Goal: Information Seeking & Learning: Check status

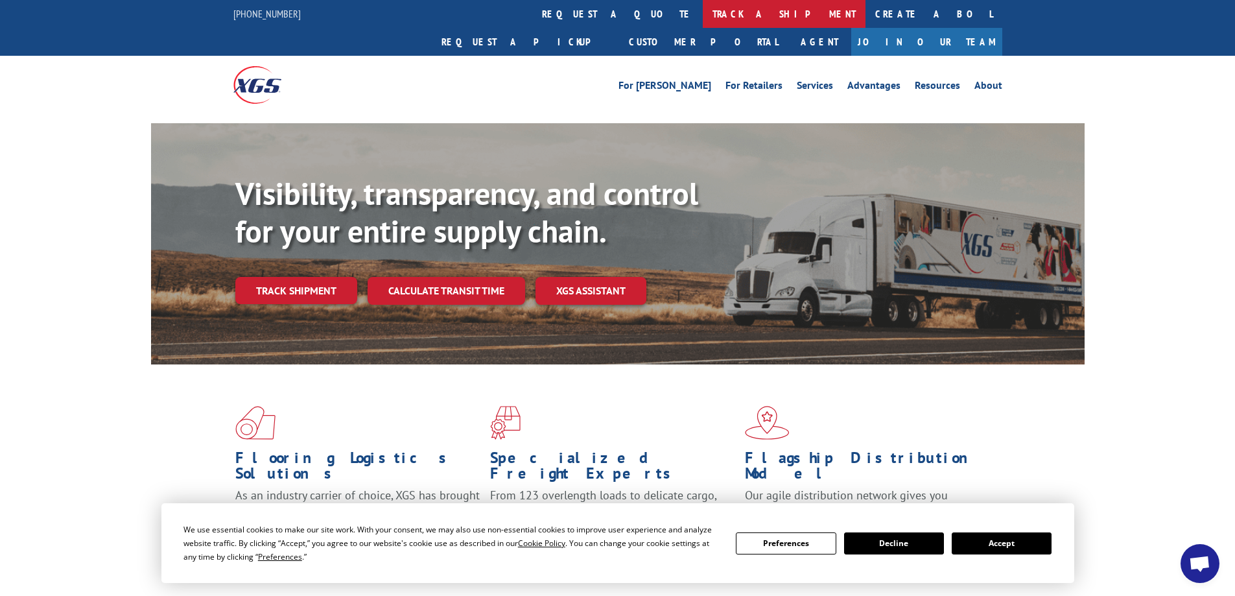
click at [703, 12] on link "track a shipment" at bounding box center [784, 14] width 163 height 28
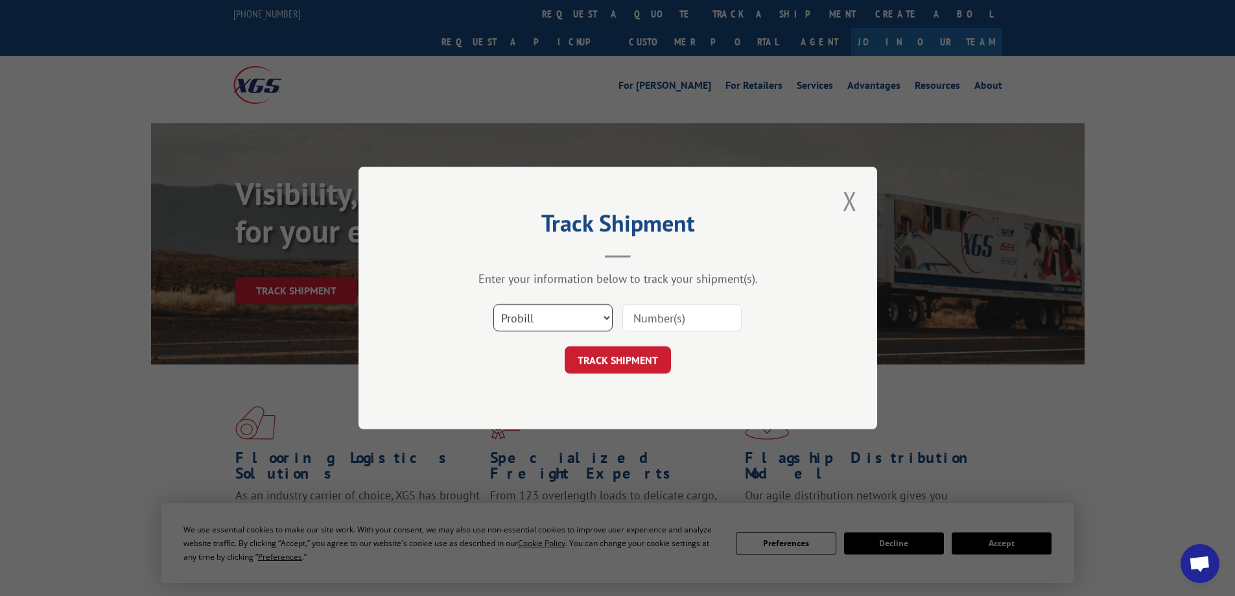
click at [606, 316] on select "Select category... Probill BOL PO" at bounding box center [552, 317] width 119 height 27
select select "bol"
click at [493, 304] on select "Select category... Probill BOL PO" at bounding box center [552, 317] width 119 height 27
click at [641, 316] on input at bounding box center [681, 317] width 119 height 27
type input "6768986"
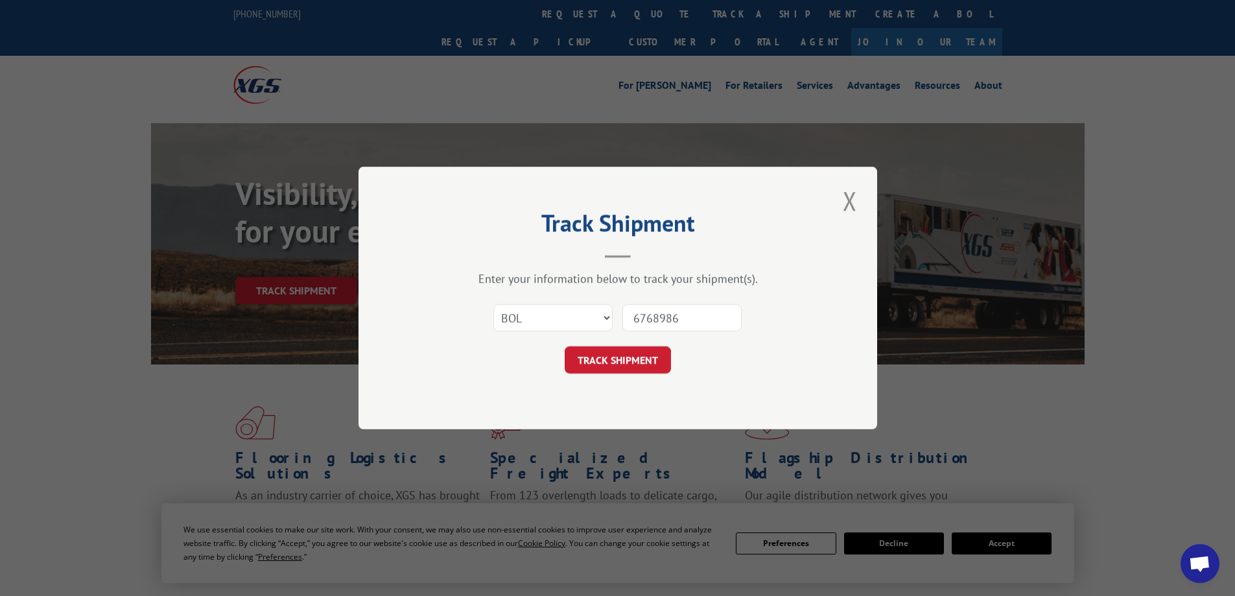
click button "TRACK SHIPMENT" at bounding box center [617, 359] width 106 height 27
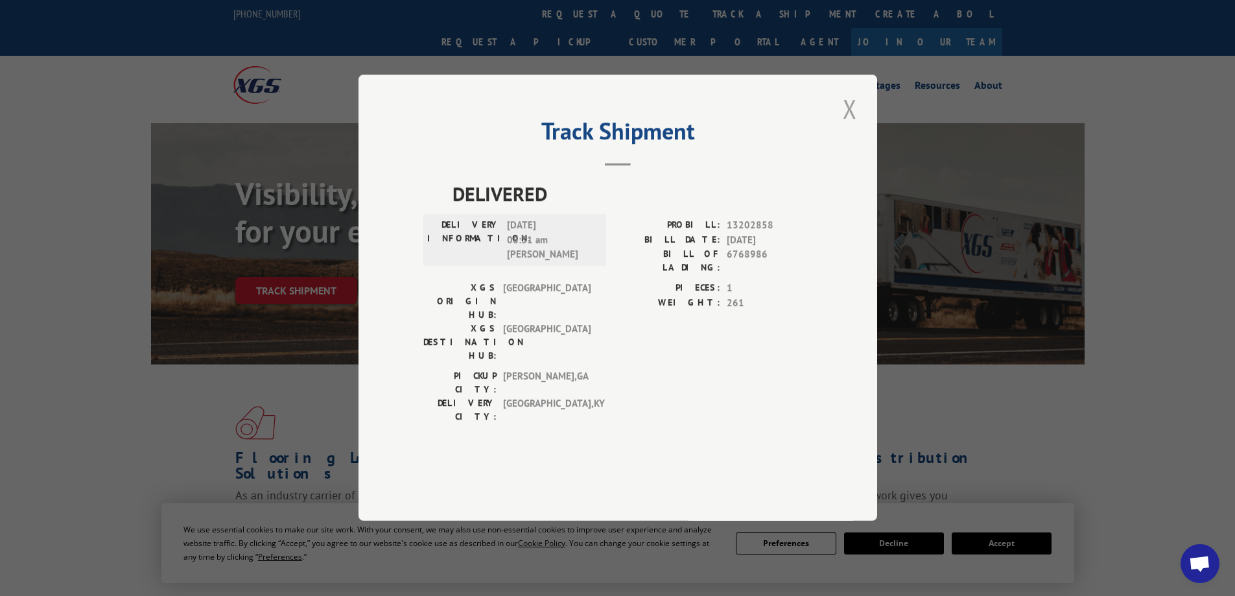
click at [853, 126] on button "Close modal" at bounding box center [850, 109] width 22 height 36
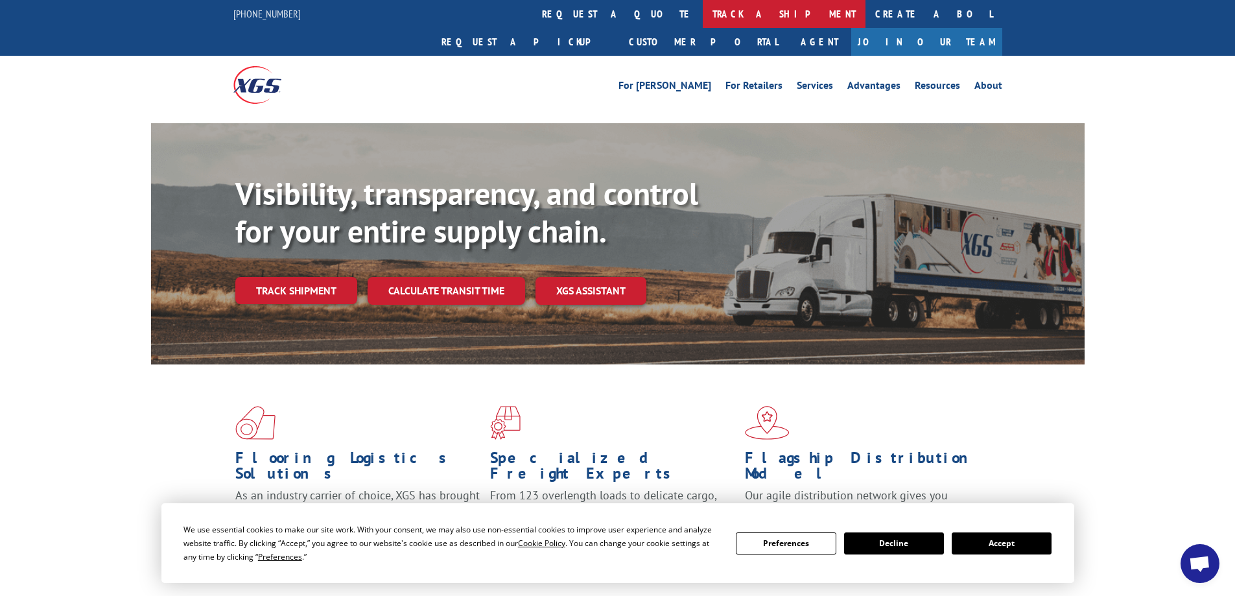
click at [703, 14] on link "track a shipment" at bounding box center [784, 14] width 163 height 28
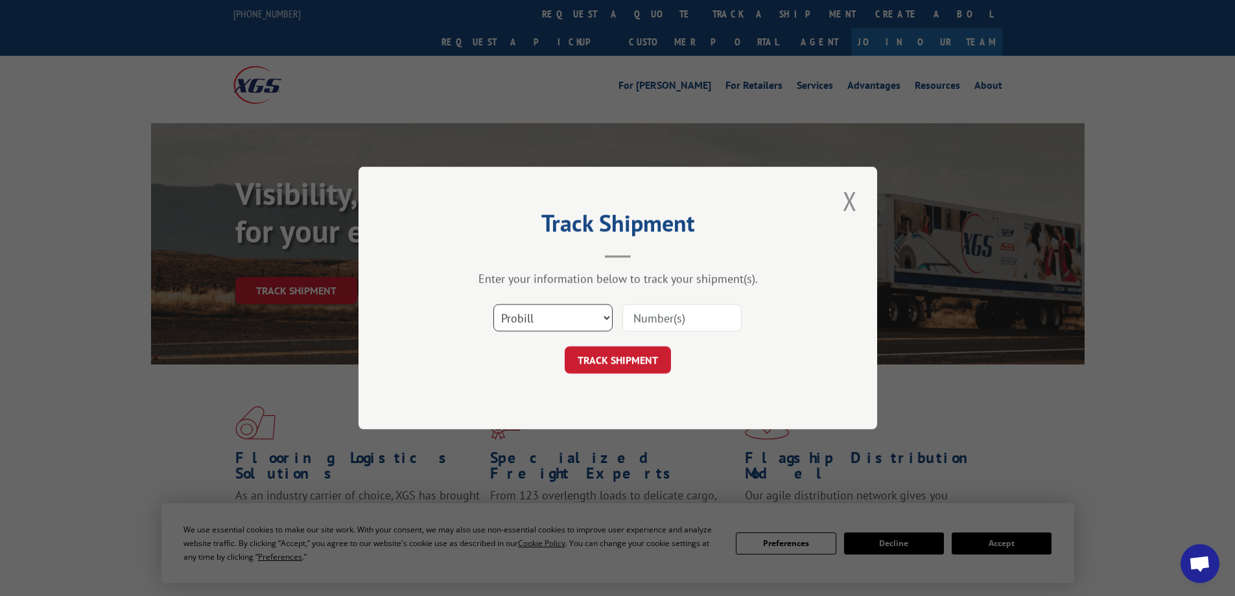
click at [609, 314] on select "Select category... Probill BOL PO" at bounding box center [552, 317] width 119 height 27
select select "bol"
click at [493, 304] on select "Select category... Probill BOL PO" at bounding box center [552, 317] width 119 height 27
click at [642, 316] on input at bounding box center [681, 317] width 119 height 27
type input "6768986"
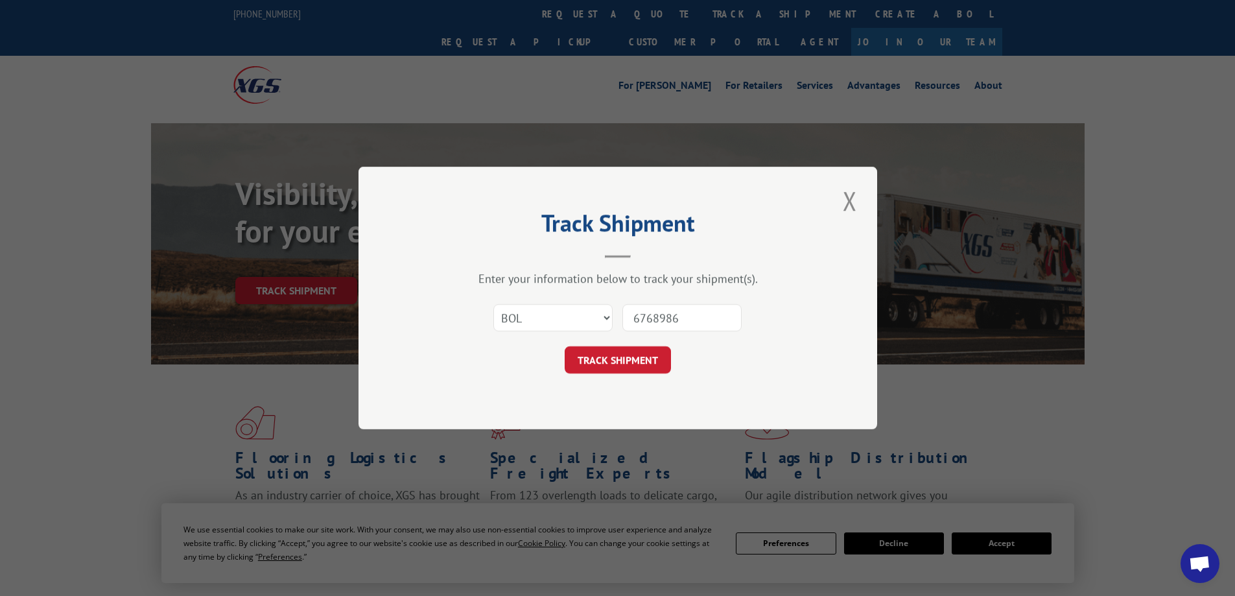
click at [600, 351] on button "TRACK SHIPMENT" at bounding box center [617, 359] width 106 height 27
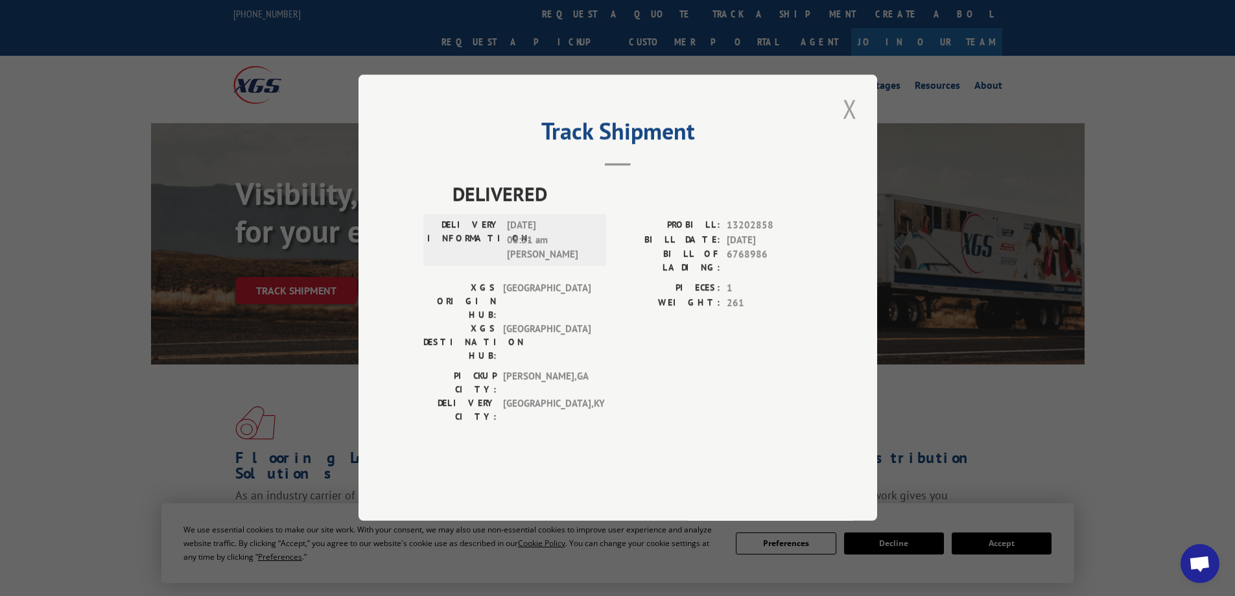
click at [853, 126] on button "Close modal" at bounding box center [850, 109] width 22 height 36
